Goal: Task Accomplishment & Management: Manage account settings

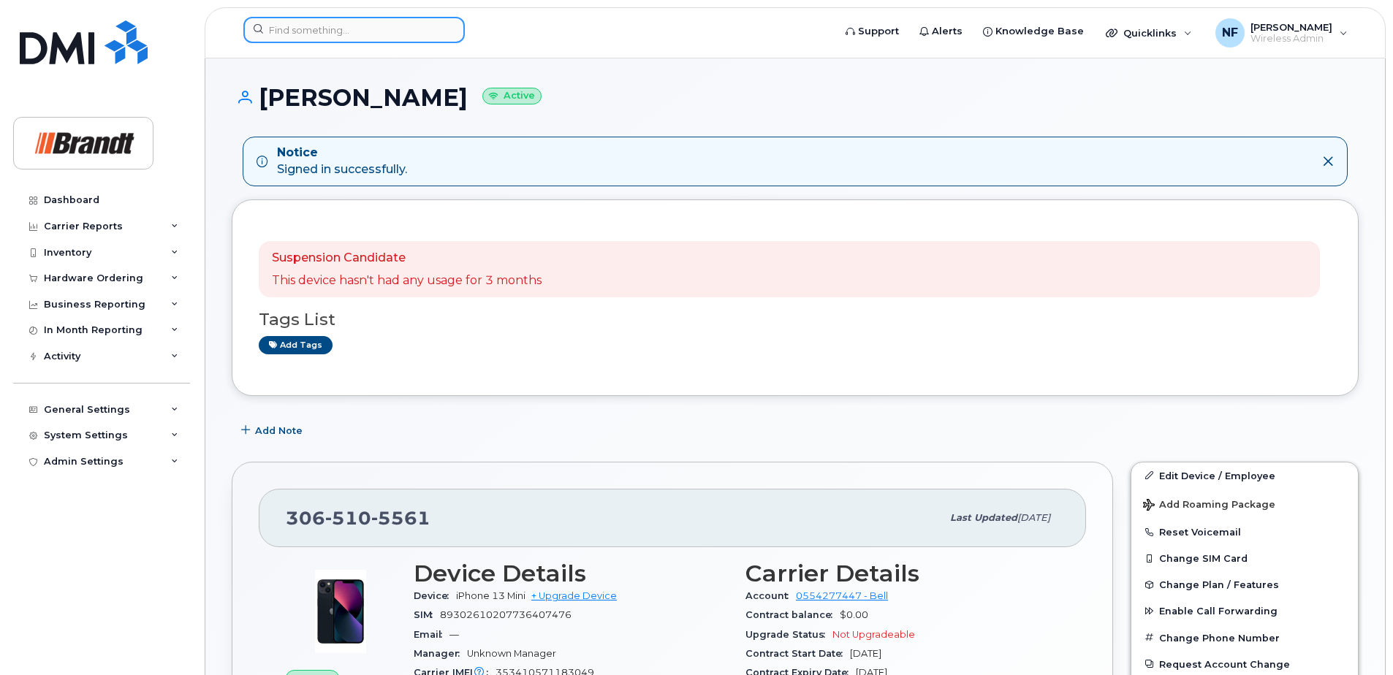
click at [350, 30] on input at bounding box center [353, 30] width 221 height 26
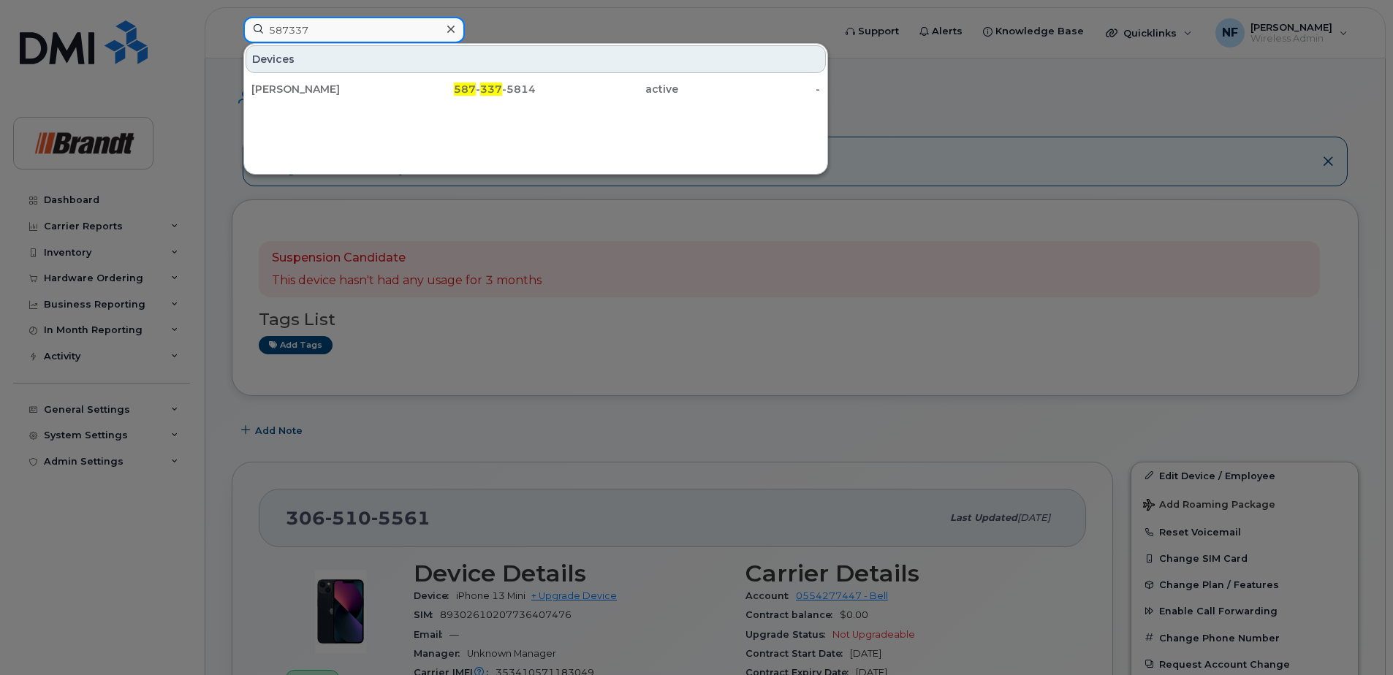
type input "587337"
click at [386, 87] on div "Kevin Brownlee" at bounding box center [322, 89] width 142 height 15
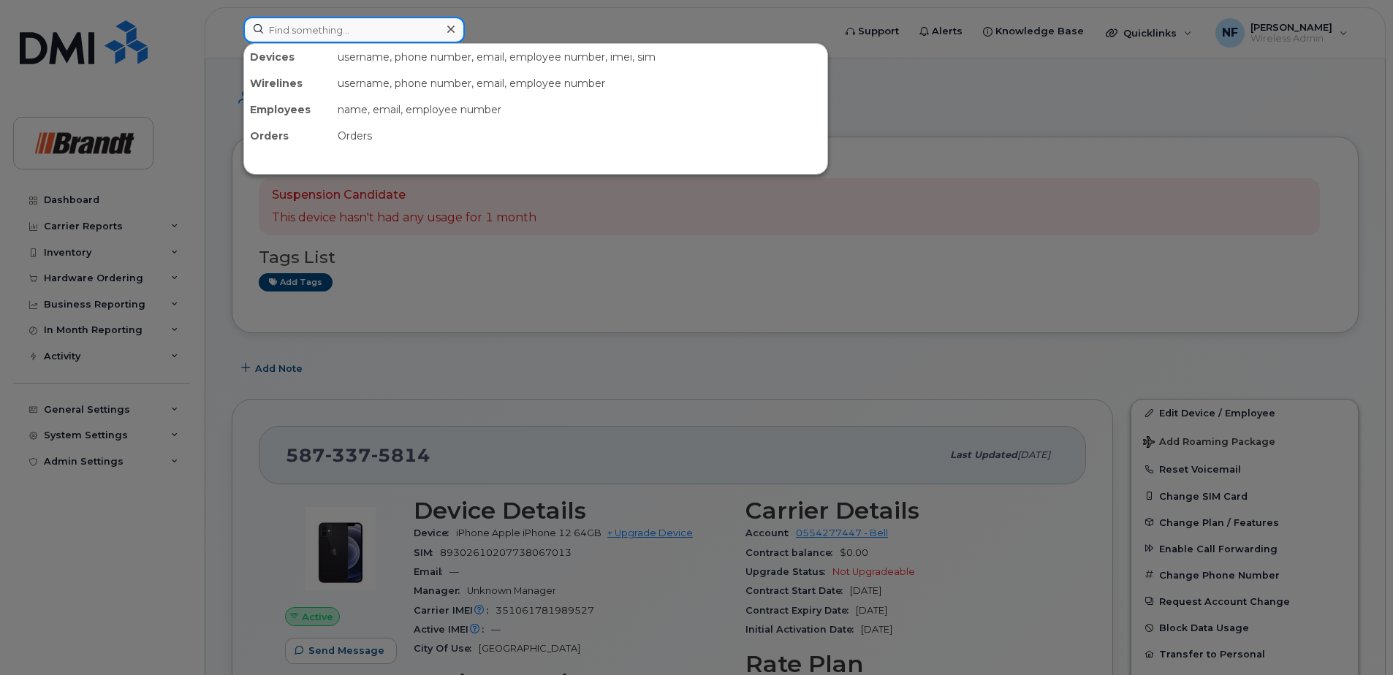
click at [371, 31] on input at bounding box center [353, 30] width 221 height 26
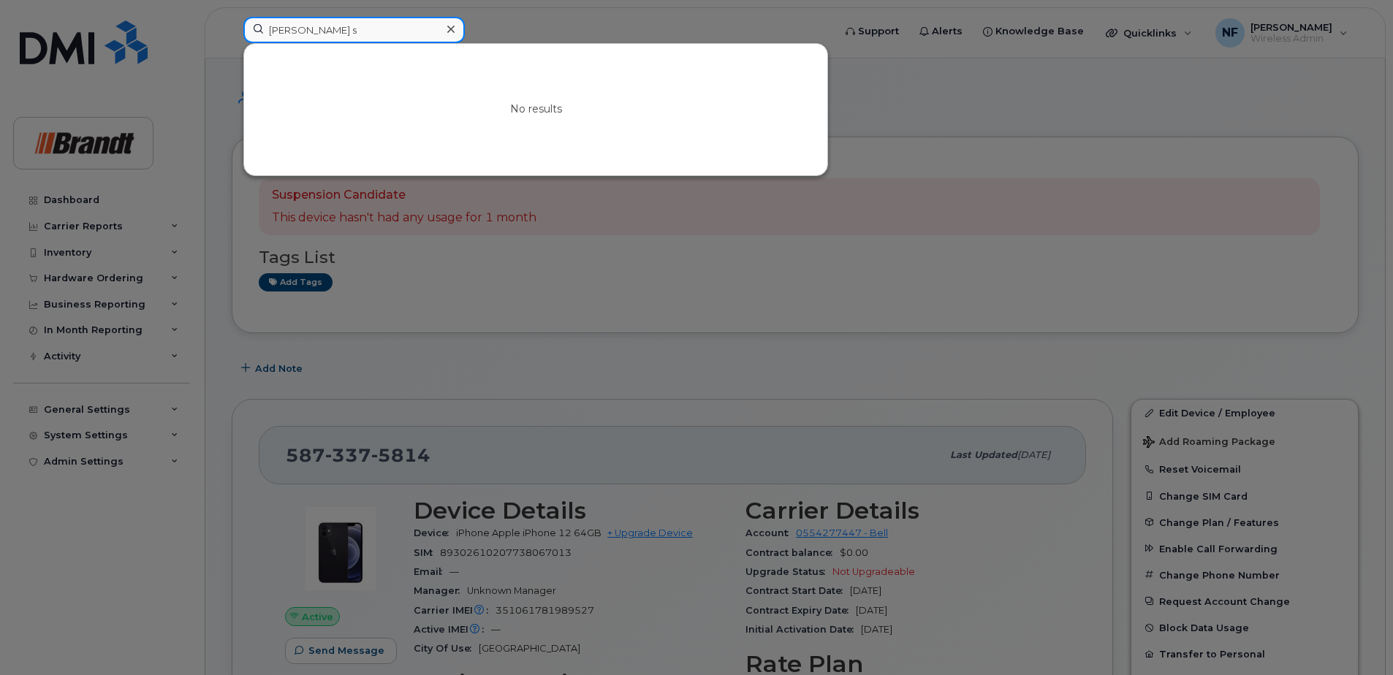
drag, startPoint x: 370, startPoint y: 31, endPoint x: 234, endPoint y: 32, distance: 135.9
click at [234, 32] on div "carman s No results" at bounding box center [533, 33] width 603 height 32
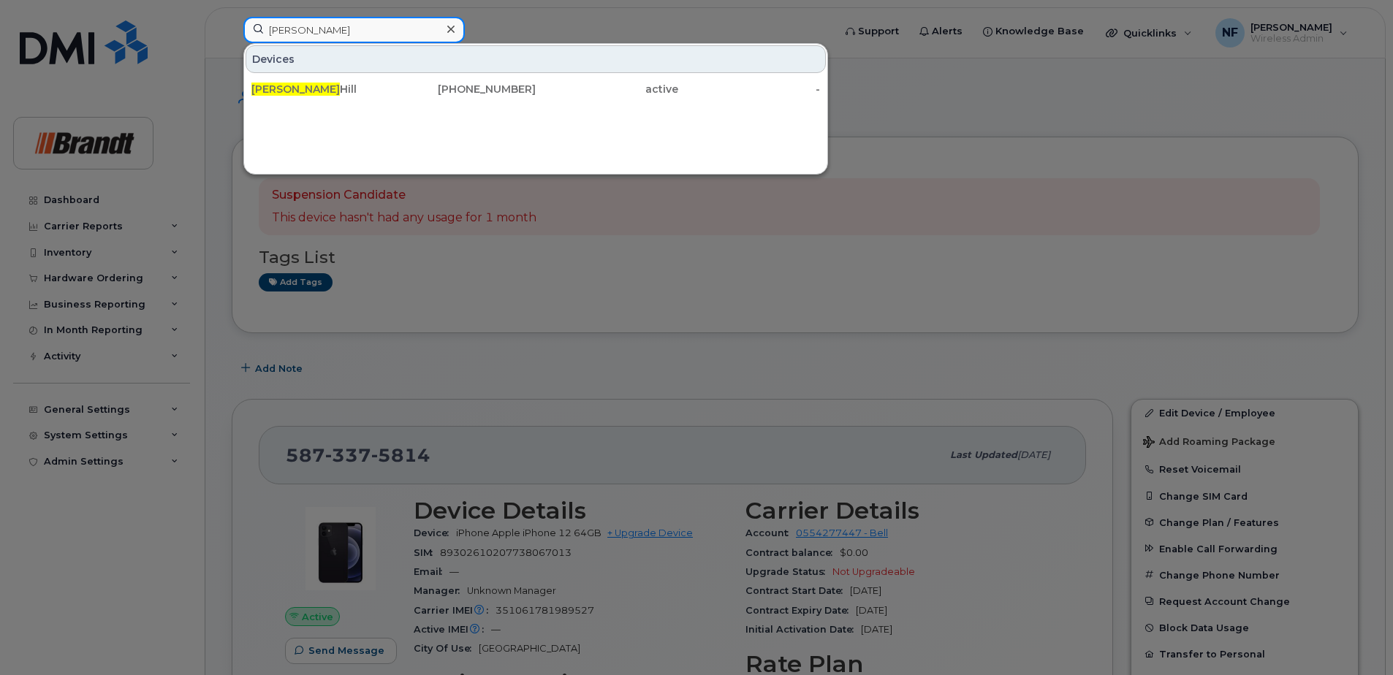
type input "kendall"
click at [391, 85] on div "Kendall Hill" at bounding box center [322, 89] width 142 height 15
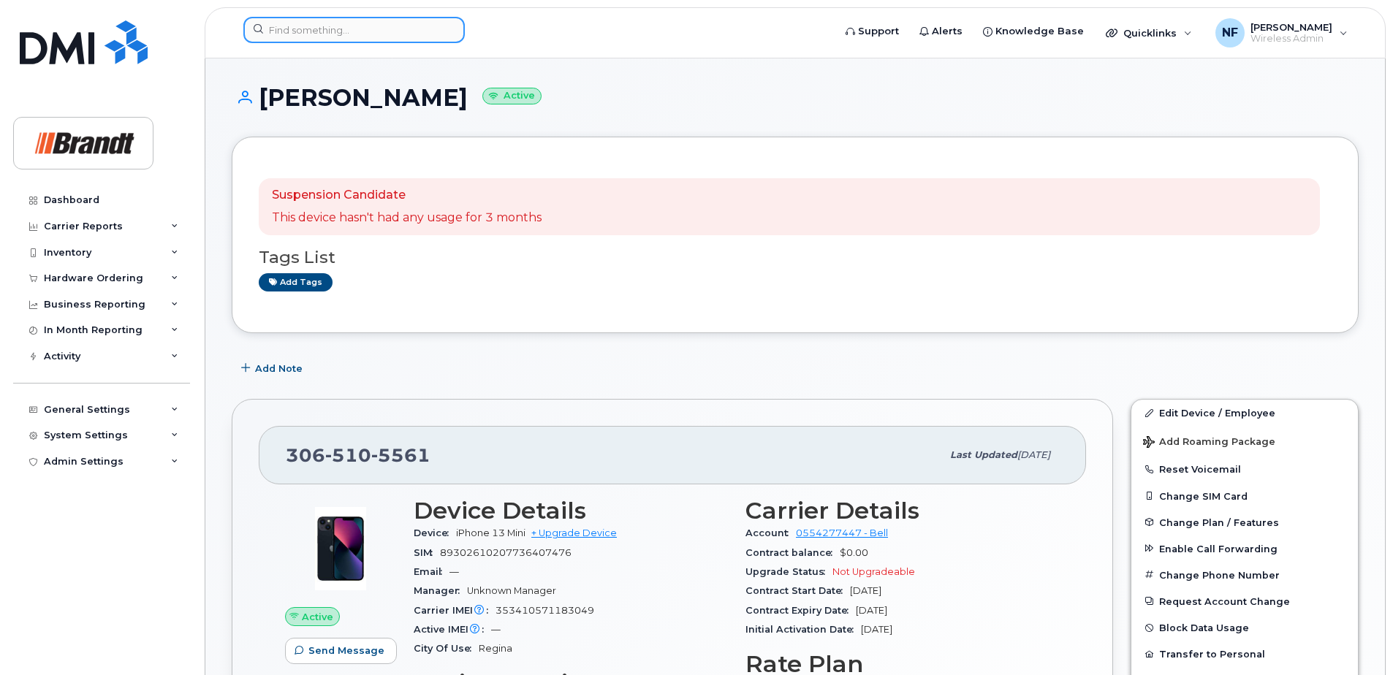
click at [397, 24] on input at bounding box center [353, 30] width 221 height 26
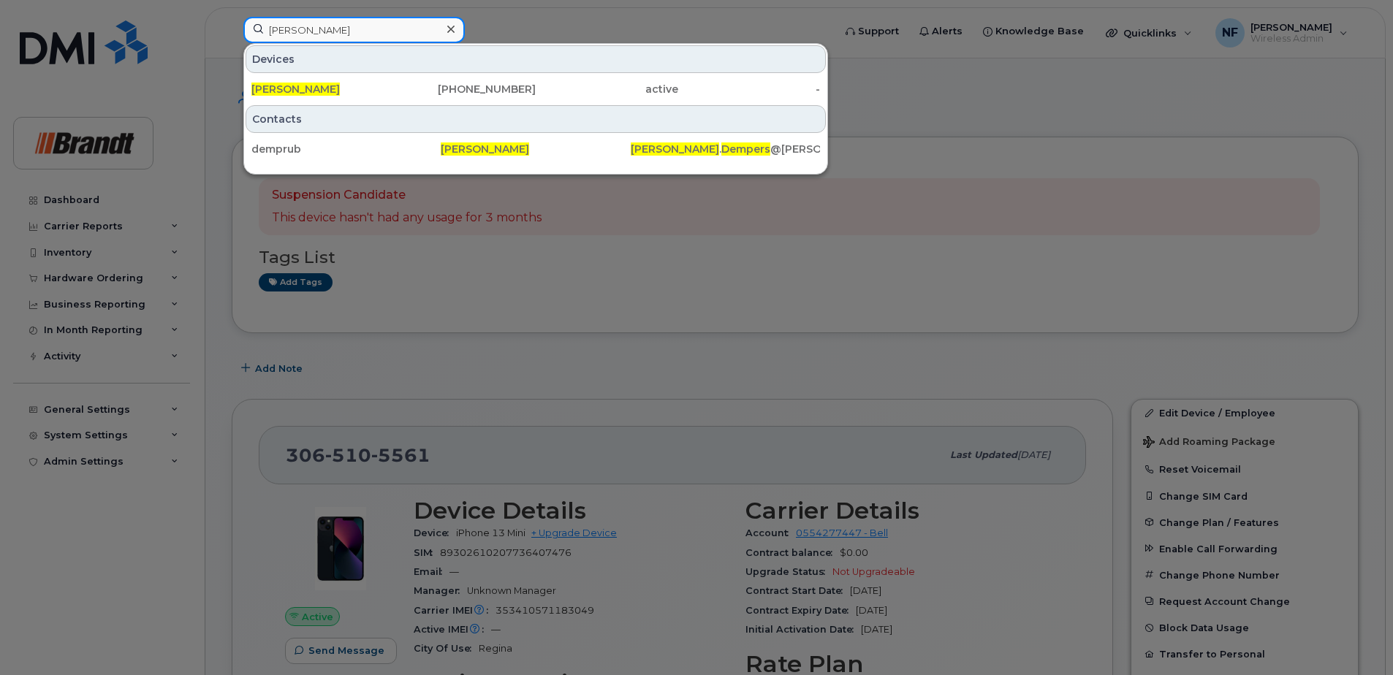
type input "ruben dempers"
drag, startPoint x: 441, startPoint y: 90, endPoint x: 465, endPoint y: 99, distance: 25.7
click at [441, 90] on div "506-232-8990" at bounding box center [465, 89] width 142 height 15
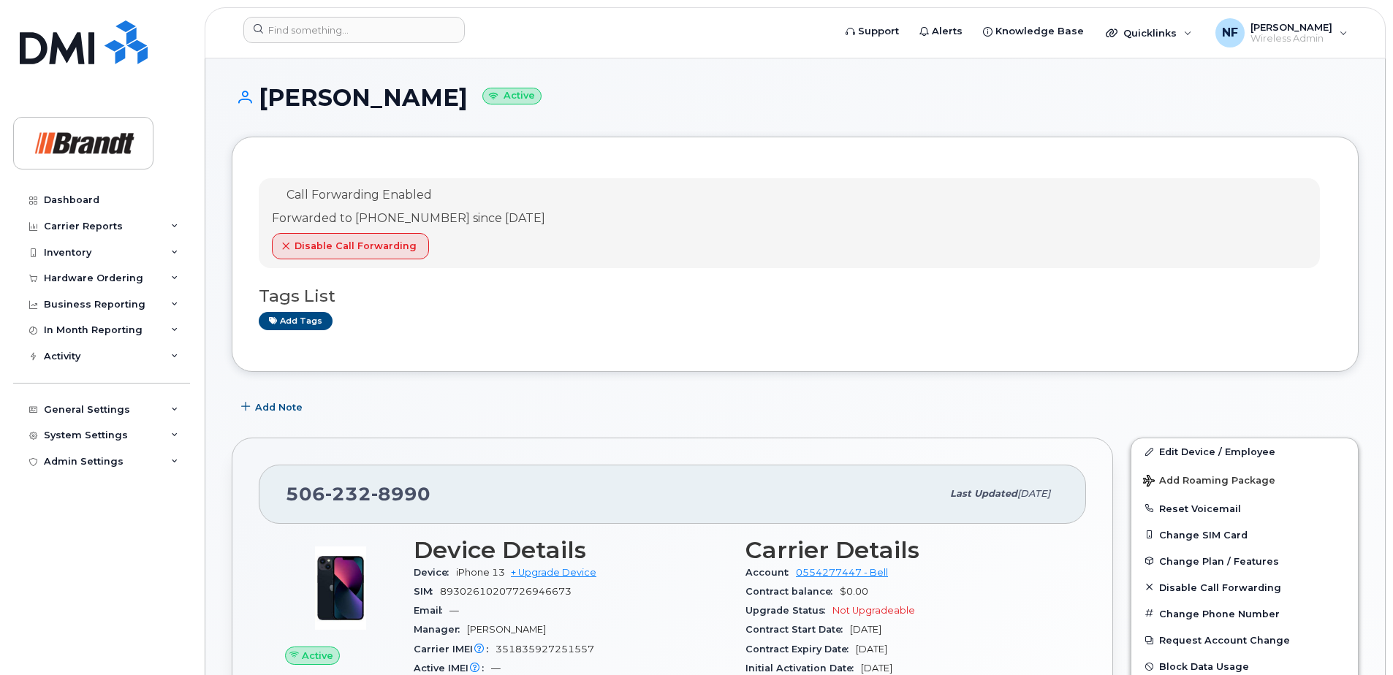
click at [405, 500] on span "8990" at bounding box center [400, 494] width 59 height 22
copy span "506 232 8990"
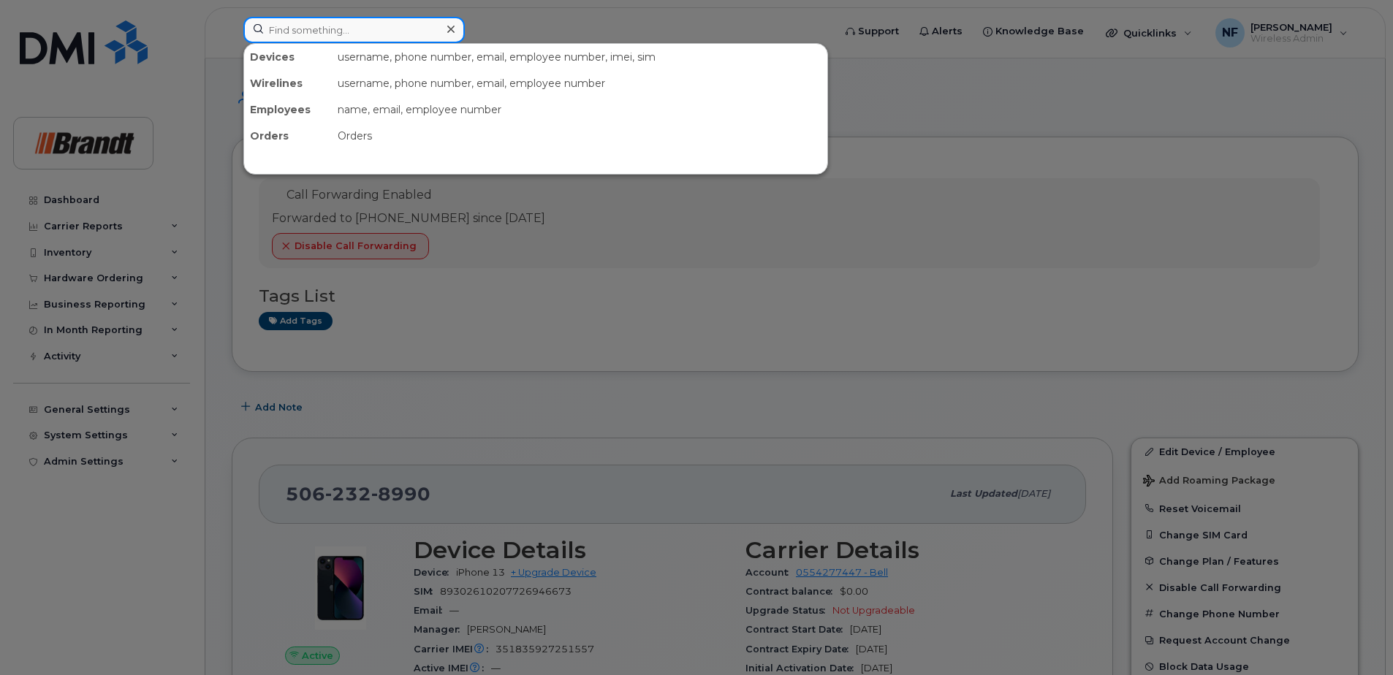
click at [343, 34] on input at bounding box center [353, 30] width 221 height 26
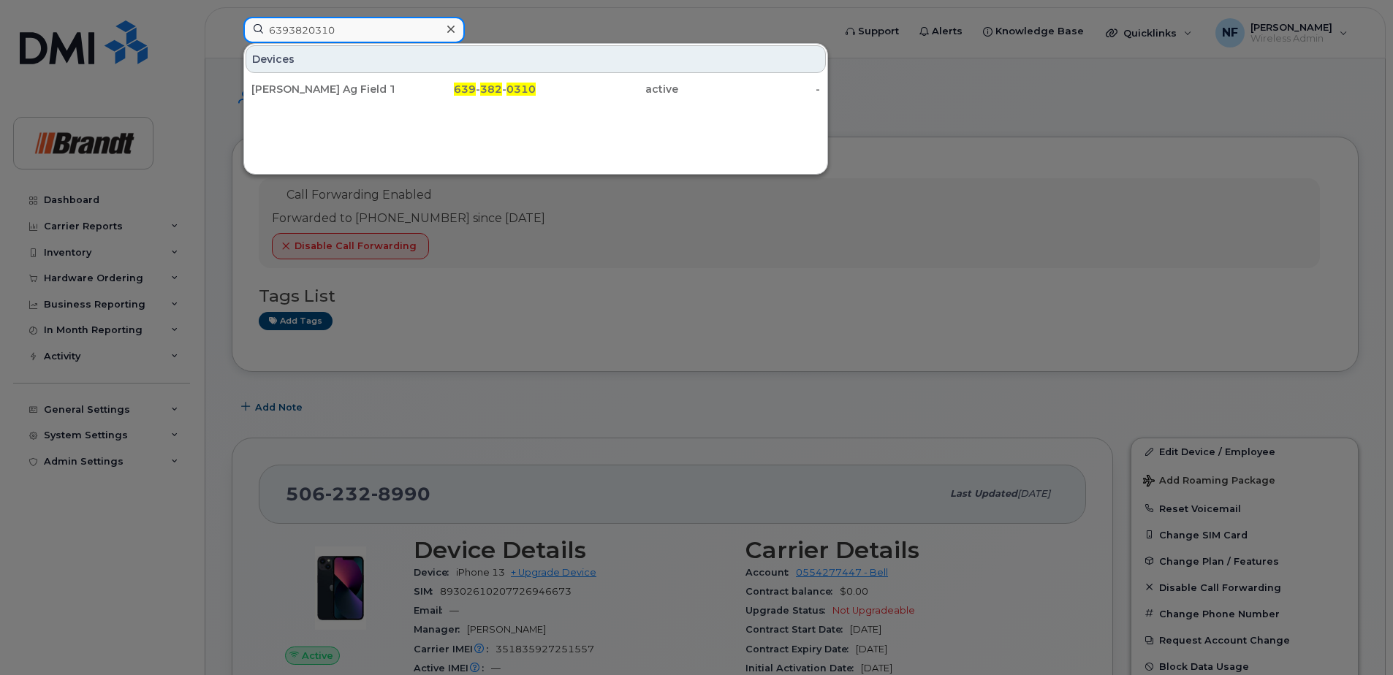
type input "6393820310"
click at [357, 96] on div "Price Albert Ag Field Truck 2" at bounding box center [322, 89] width 142 height 26
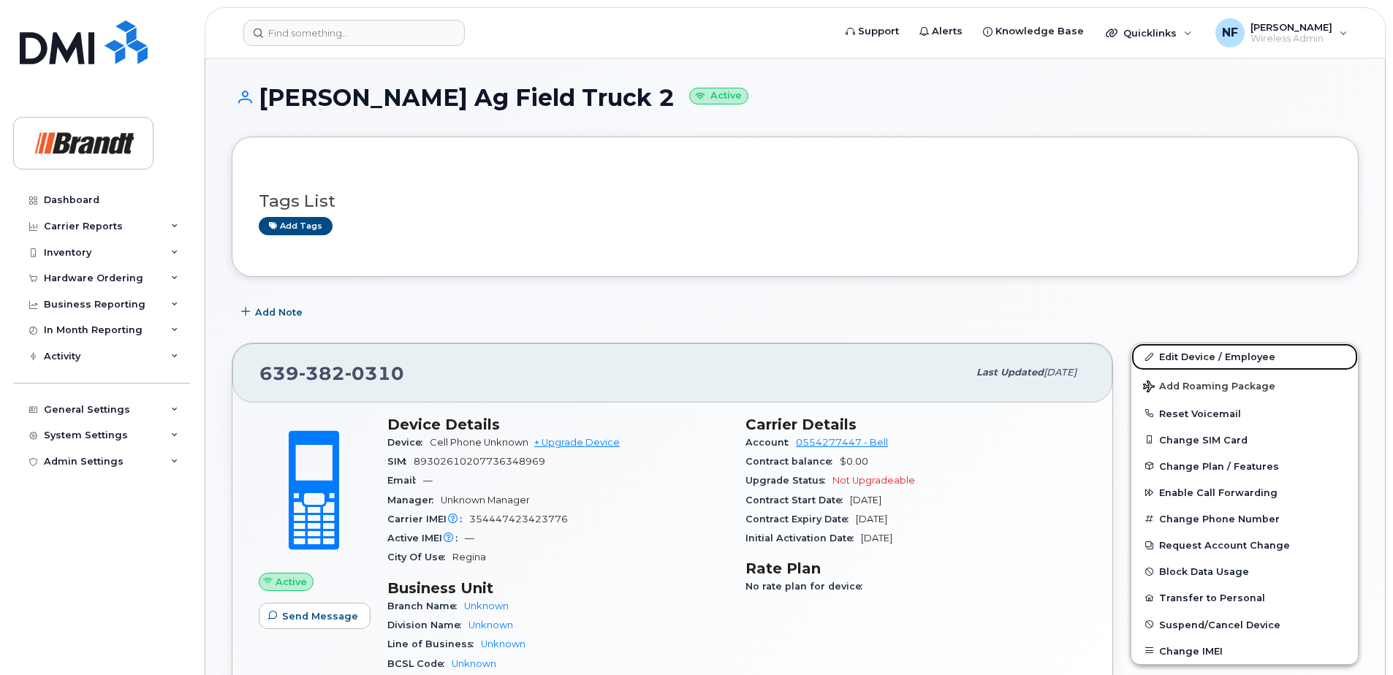
click at [1217, 354] on link "Edit Device / Employee" at bounding box center [1244, 356] width 226 height 26
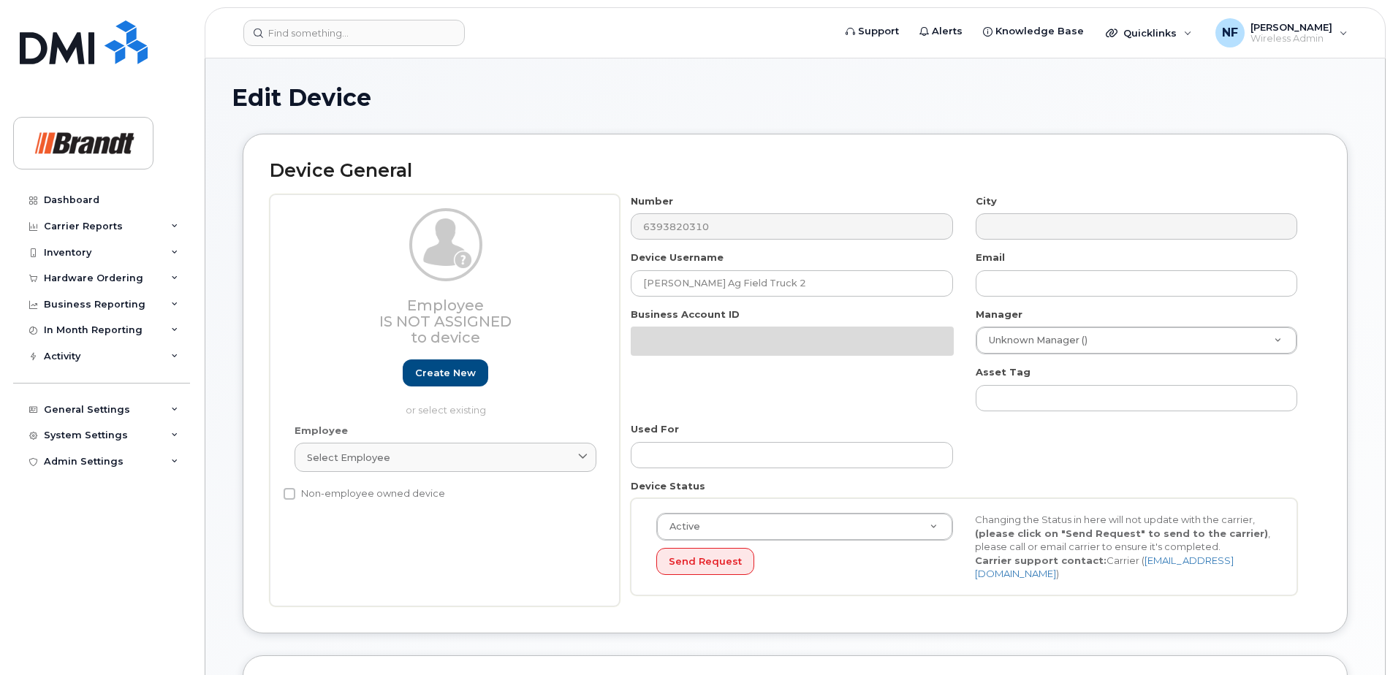
select select "33722384"
select select "34499151"
select select "35132258"
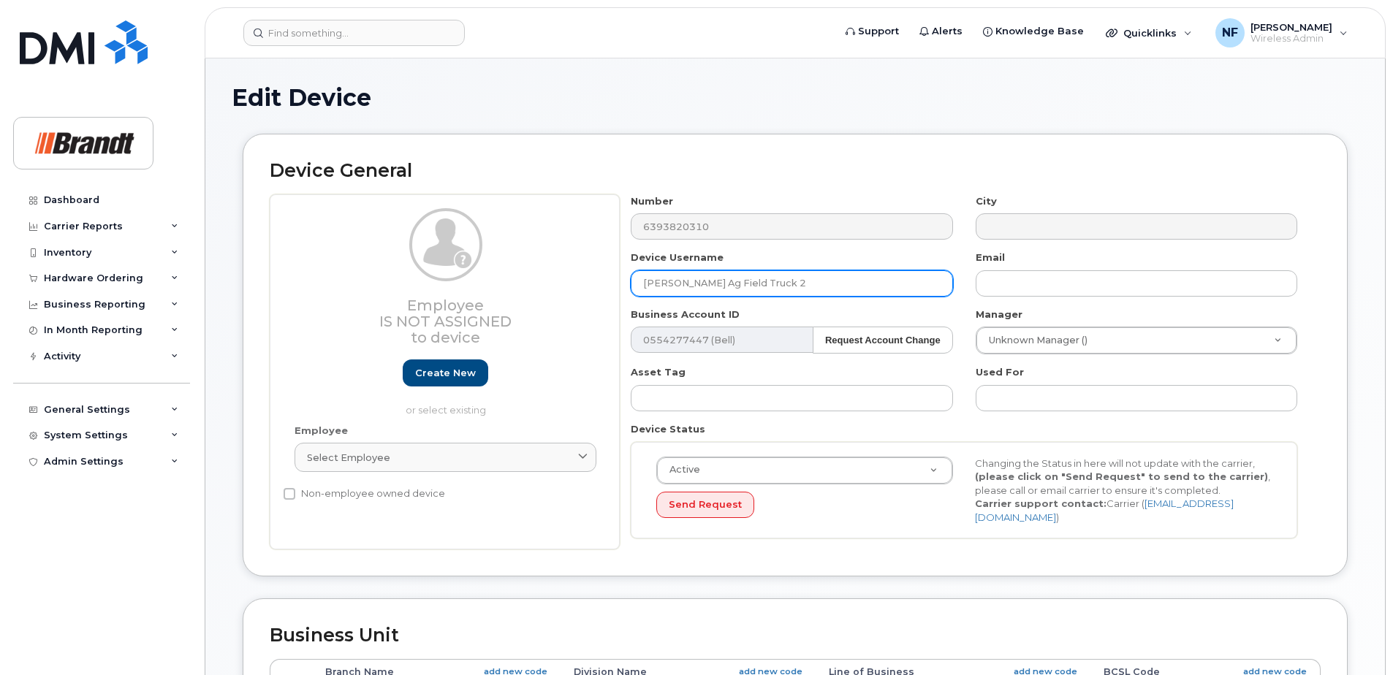
drag, startPoint x: 797, startPoint y: 291, endPoint x: 569, endPoint y: 278, distance: 228.3
click at [569, 278] on div "Employee Is not assigned to device Create new or select existing Employee Selec…" at bounding box center [795, 372] width 1051 height 356
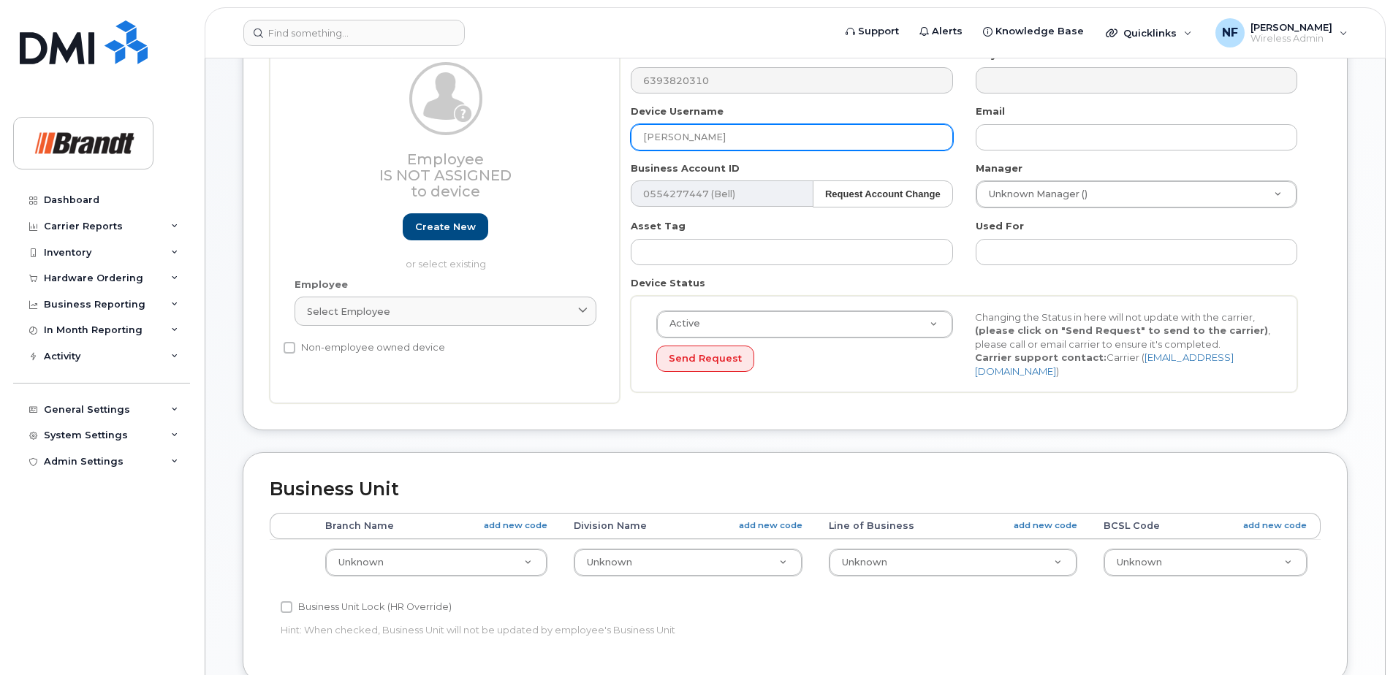
type input "[PERSON_NAME]"
click at [455, 231] on link "Create new" at bounding box center [445, 226] width 85 height 27
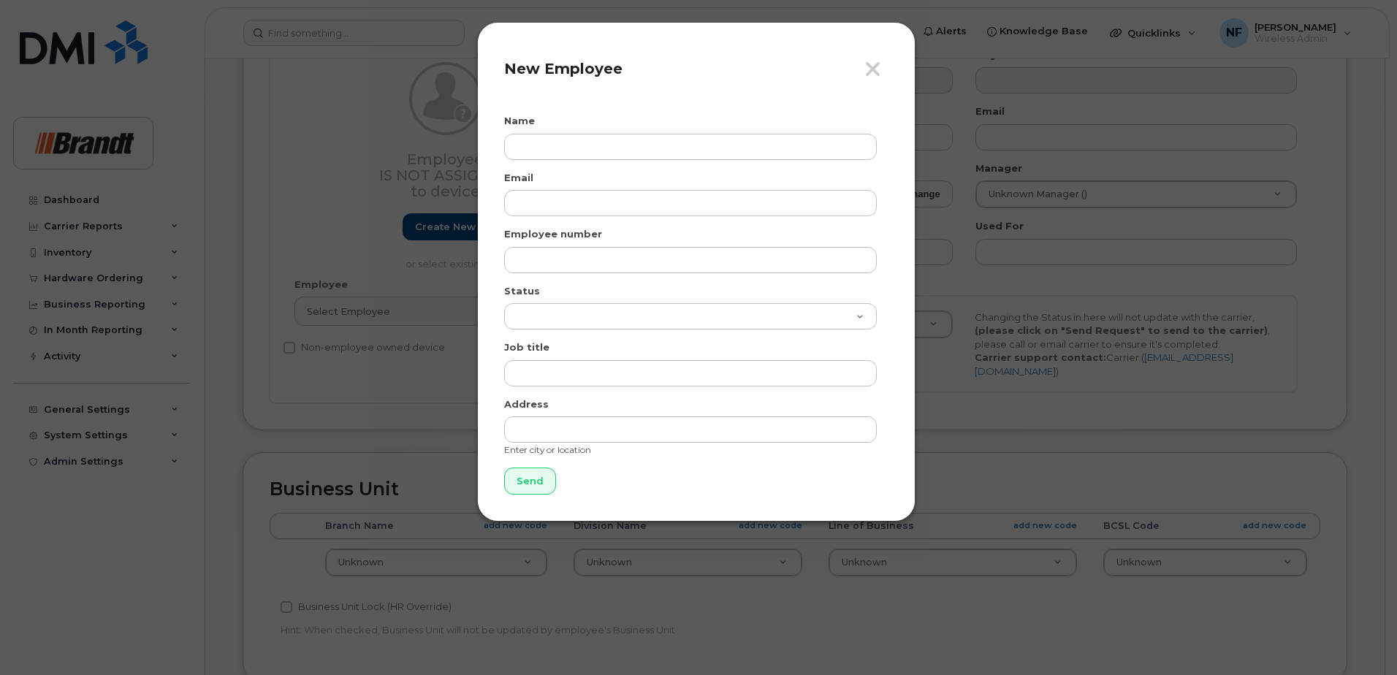
click at [591, 160] on form "Name Email Employee number Status Active On-Leave Long Term Short Term Maternit…" at bounding box center [696, 304] width 384 height 381
click at [593, 147] on input "text" at bounding box center [690, 147] width 373 height 26
type input "[PERSON_NAME]"
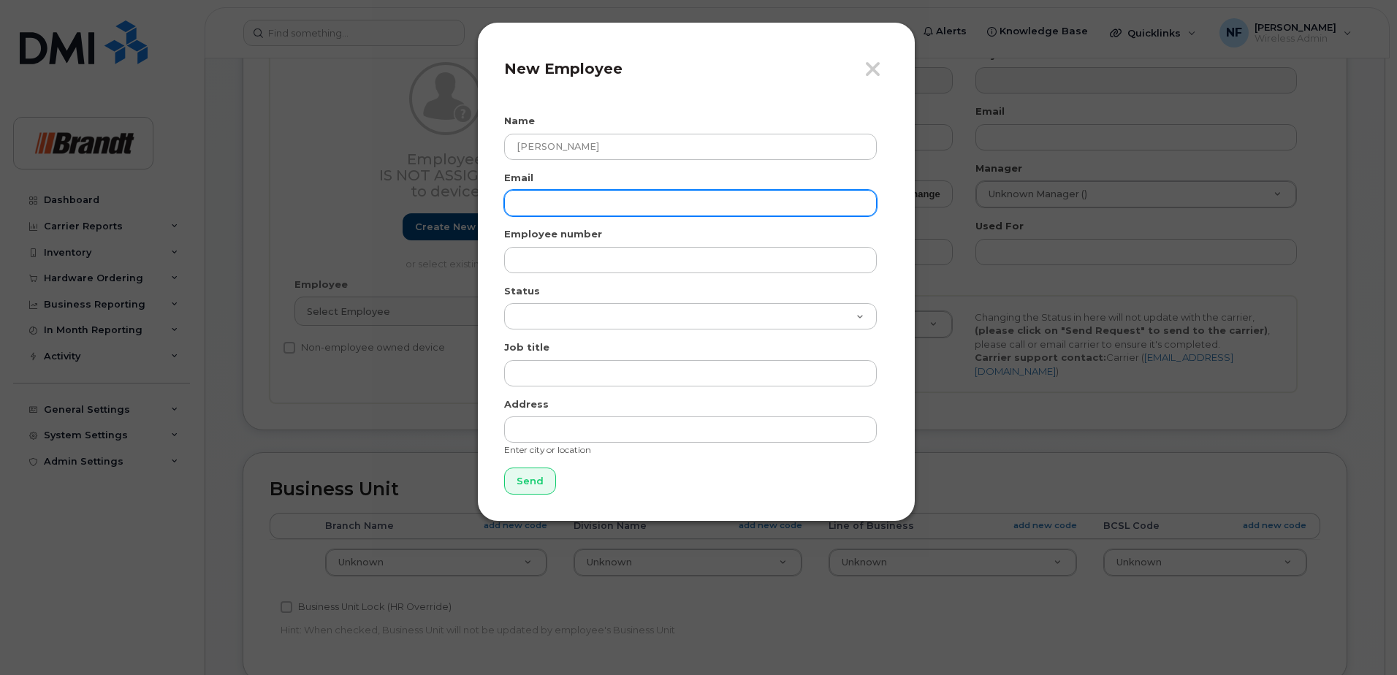
click at [592, 201] on input "email" at bounding box center [690, 203] width 373 height 26
paste input "ASperling@QCDistillers.com"
type input "ASperling@QCDistillers.com"
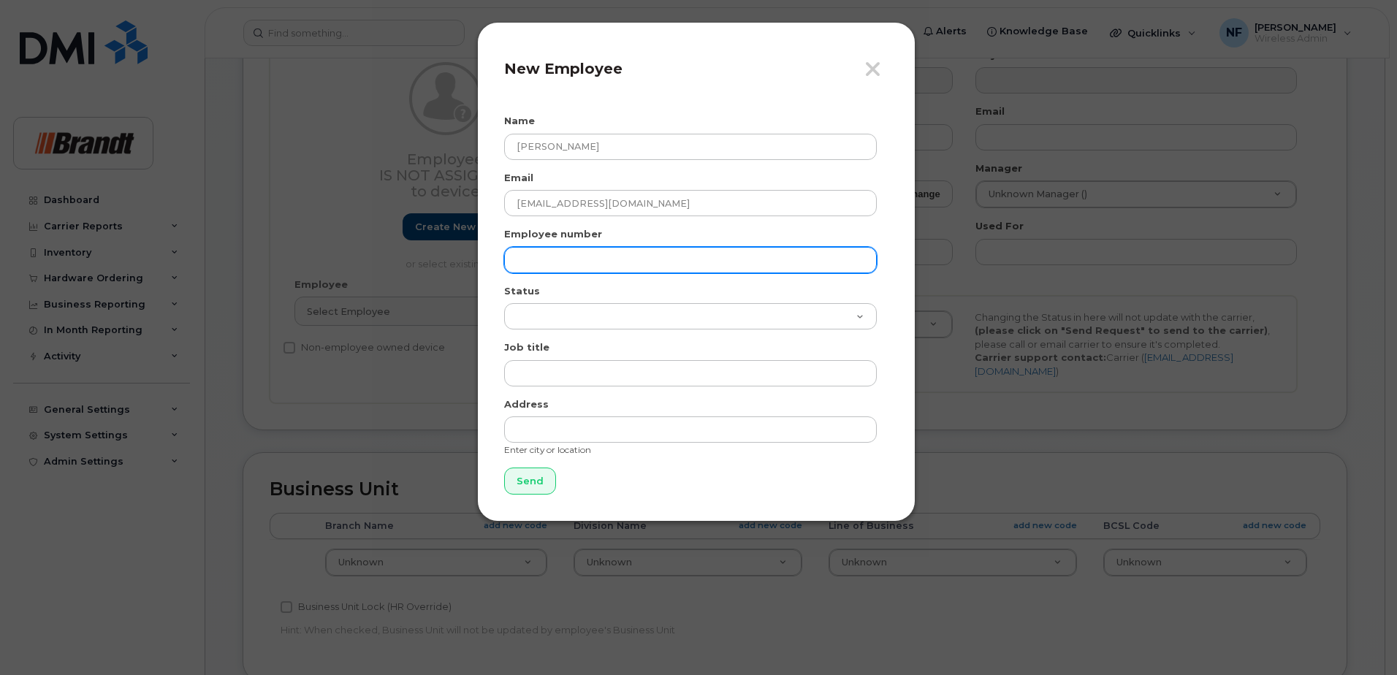
drag, startPoint x: 594, startPoint y: 258, endPoint x: 618, endPoint y: 267, distance: 25.9
click at [594, 258] on input "text" at bounding box center [690, 260] width 373 height 26
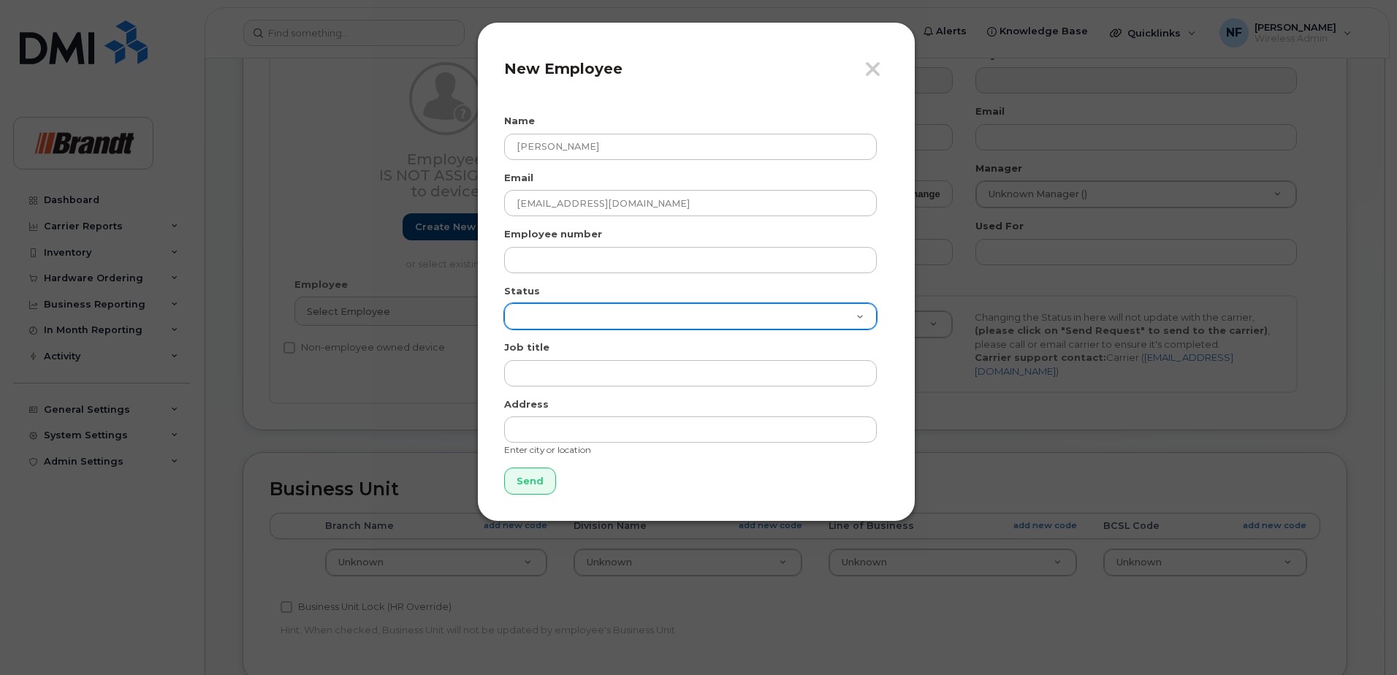
click at [560, 310] on select "Active On-Leave Long Term Short Term Maternity Leave Temp Layoff Inactive" at bounding box center [690, 316] width 373 height 26
select select "active"
click at [504, 303] on select "Active On-Leave Long Term Short Term Maternity Leave Temp Layoff Inactive" at bounding box center [690, 316] width 373 height 26
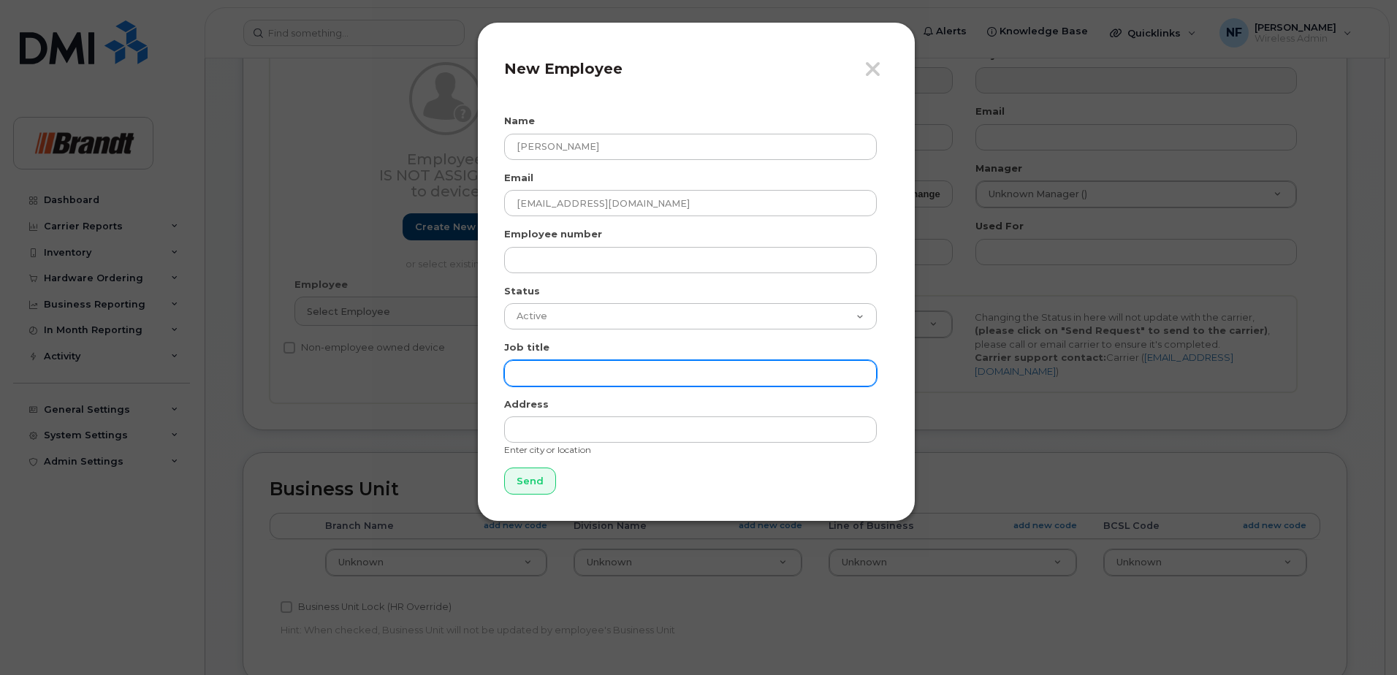
click at [585, 369] on input "text" at bounding box center [690, 373] width 373 height 26
type input "Operations Manager"
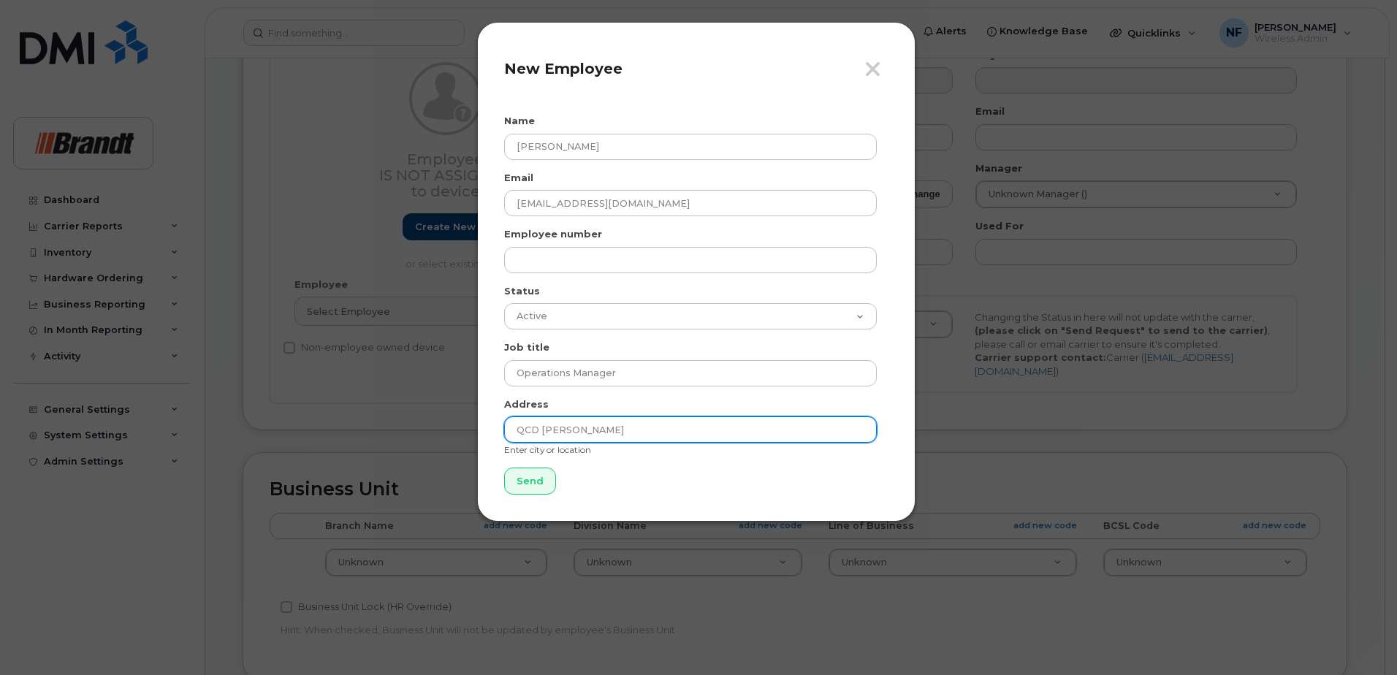
type input "QCD Regina"
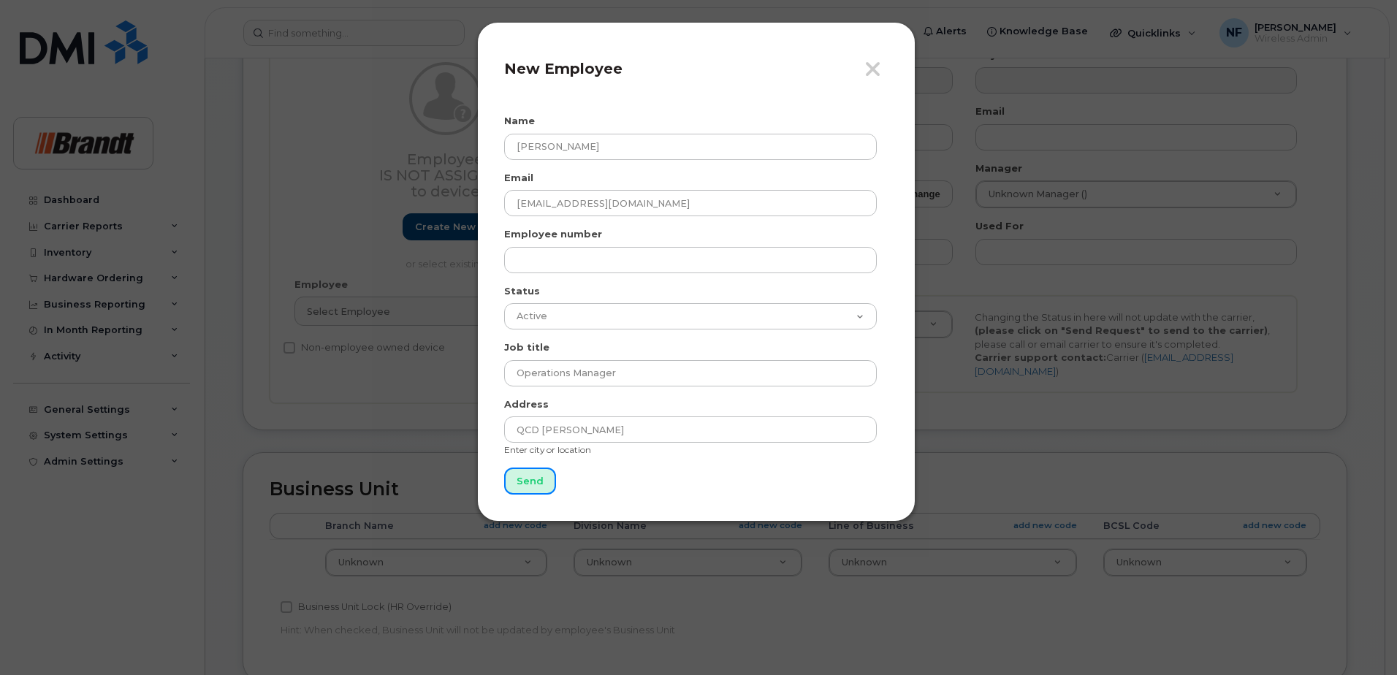
click at [520, 484] on input "Send" at bounding box center [530, 481] width 52 height 27
type input "Send"
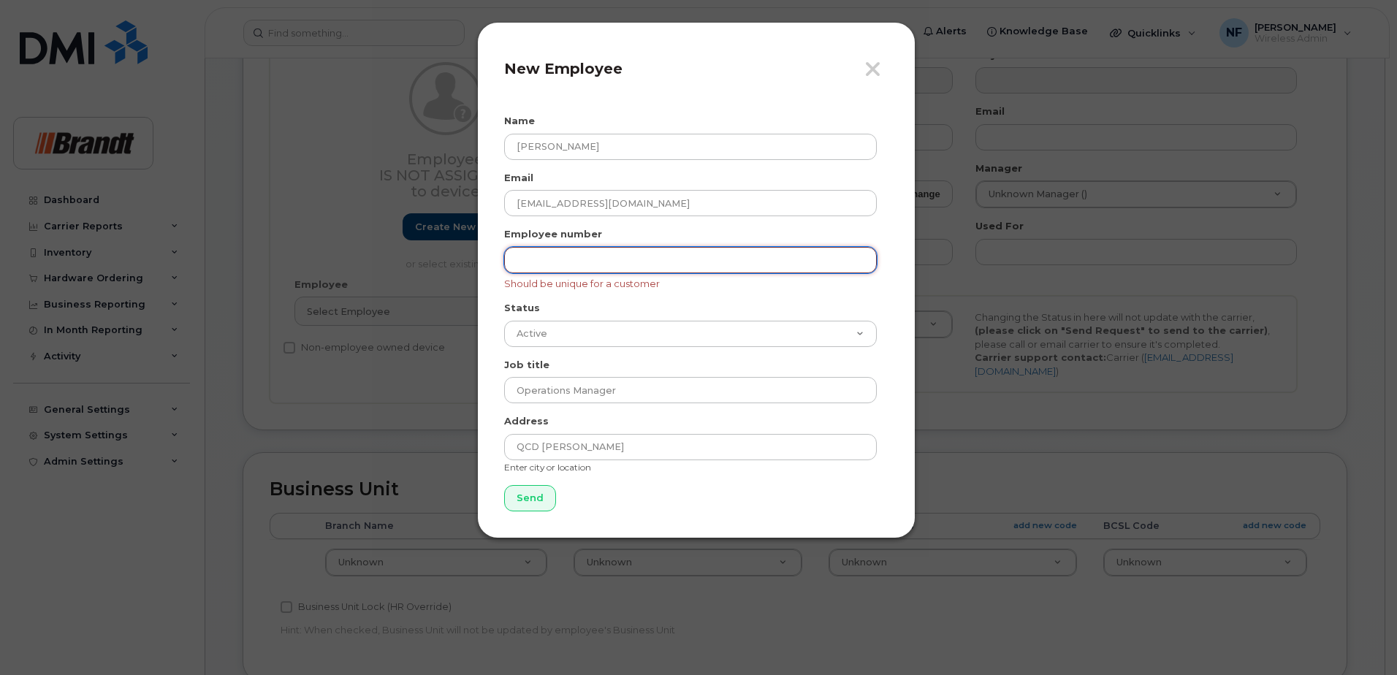
click at [607, 260] on input "text" at bounding box center [690, 260] width 373 height 26
click at [501, 292] on div "Close New Employee Name Adam Sperling Email ASperling@QCDistillers.com Employee…" at bounding box center [696, 280] width 438 height 517
click at [878, 66] on icon "button" at bounding box center [872, 69] width 17 height 22
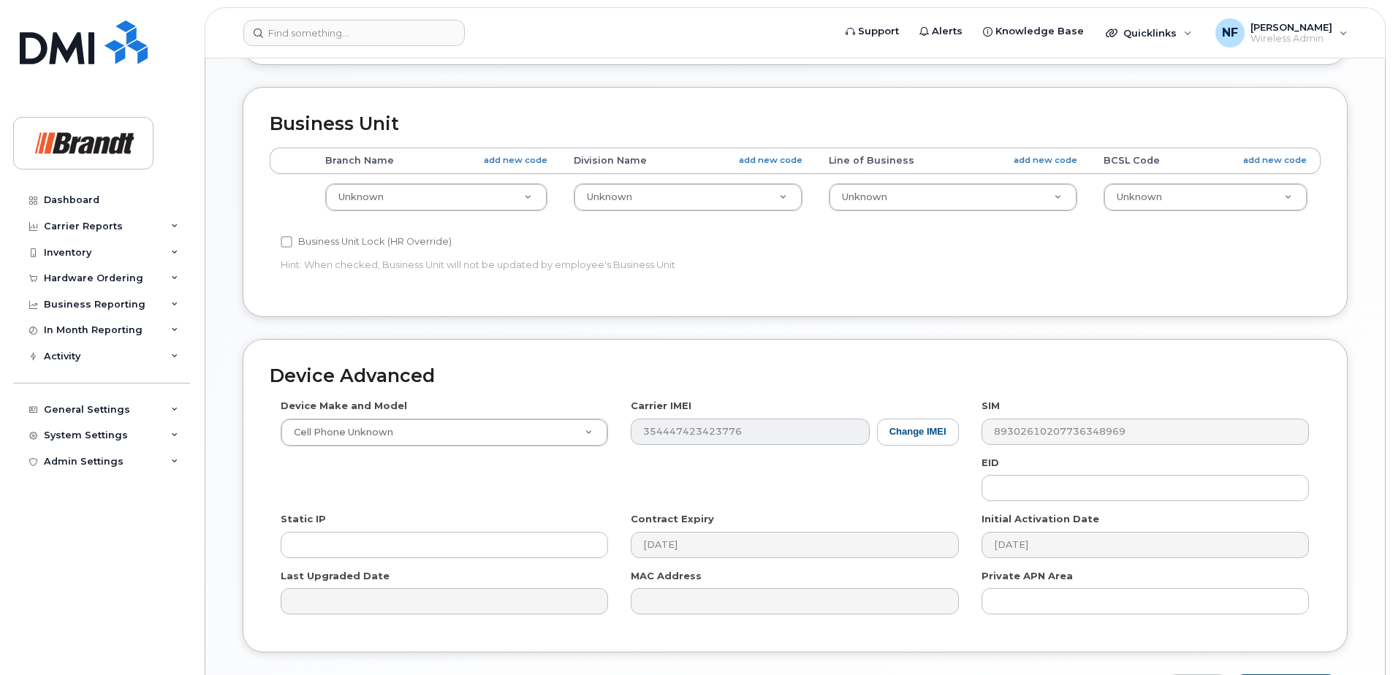
scroll to position [605, 0]
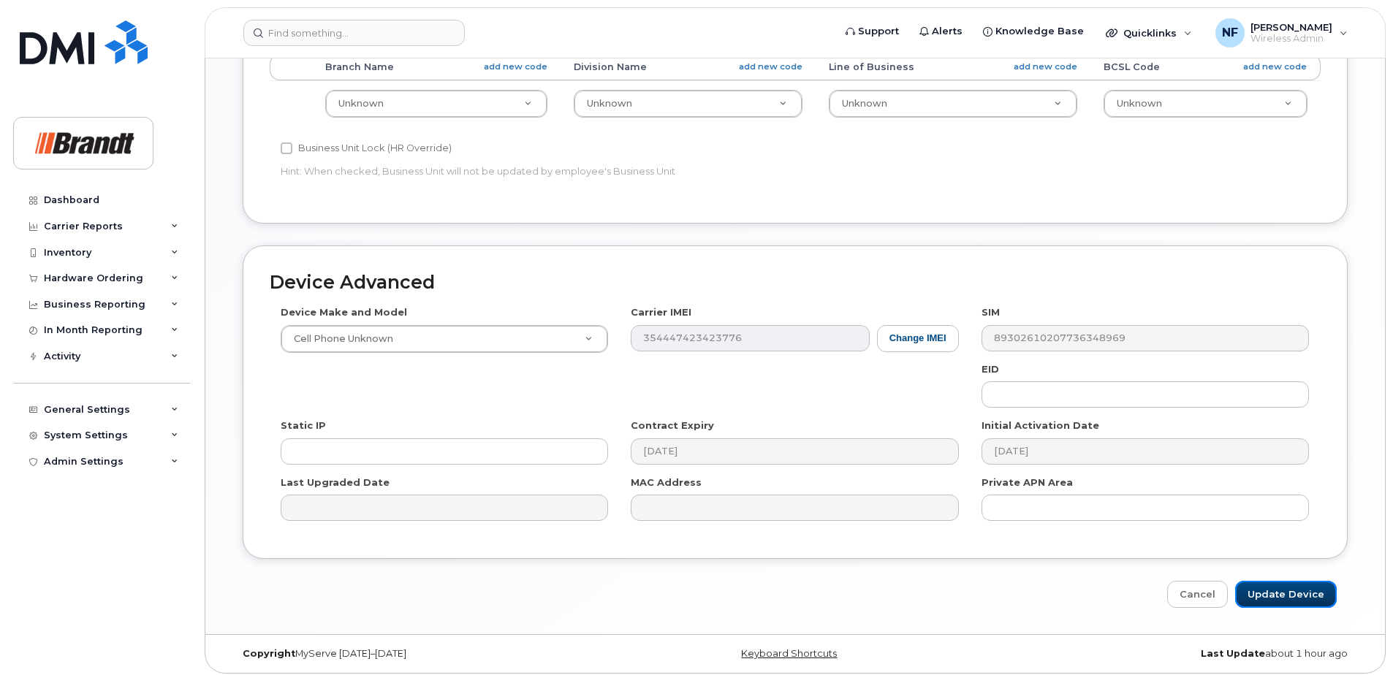
click at [1317, 587] on input "Update Device" at bounding box center [1286, 594] width 102 height 27
type input "Saving..."
